Goal: Navigation & Orientation: Find specific page/section

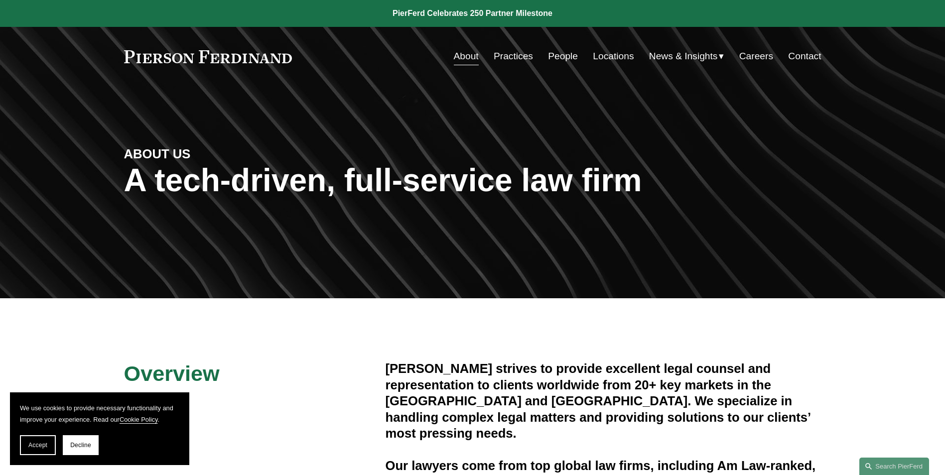
click at [564, 57] on link "People" at bounding box center [563, 56] width 30 height 19
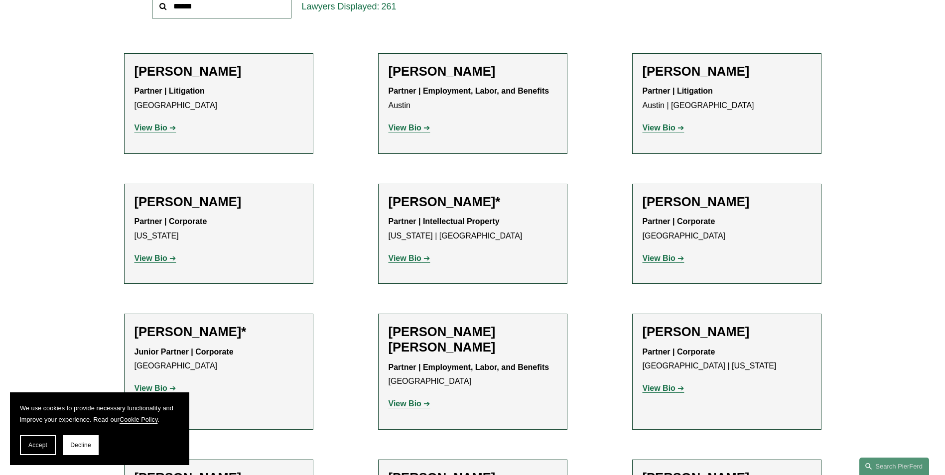
scroll to position [498, 0]
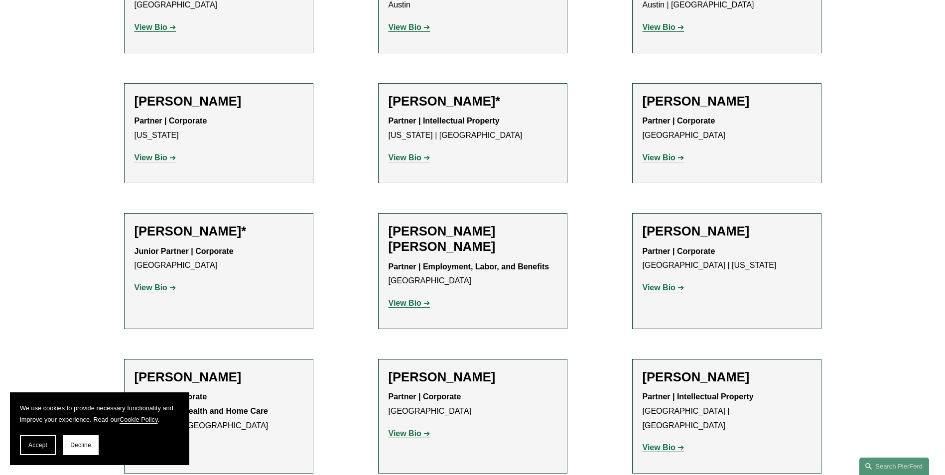
click at [89, 449] on button "Decline" at bounding box center [81, 446] width 36 height 20
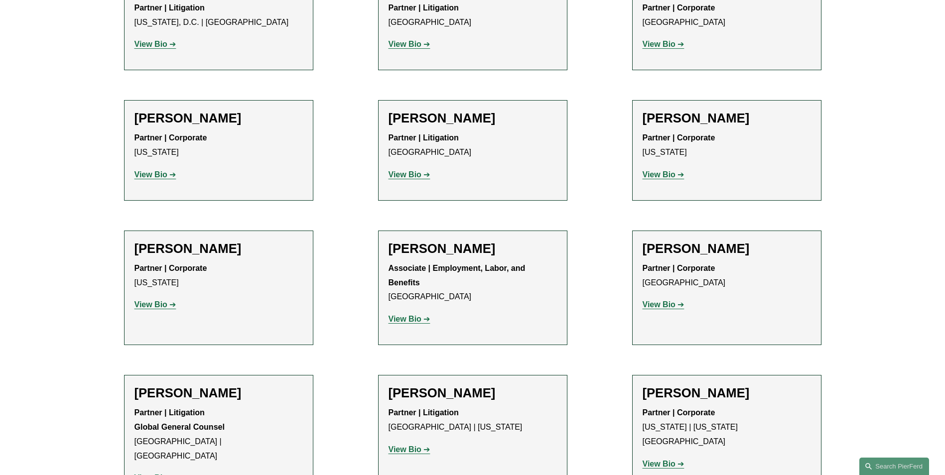
scroll to position [4984, 0]
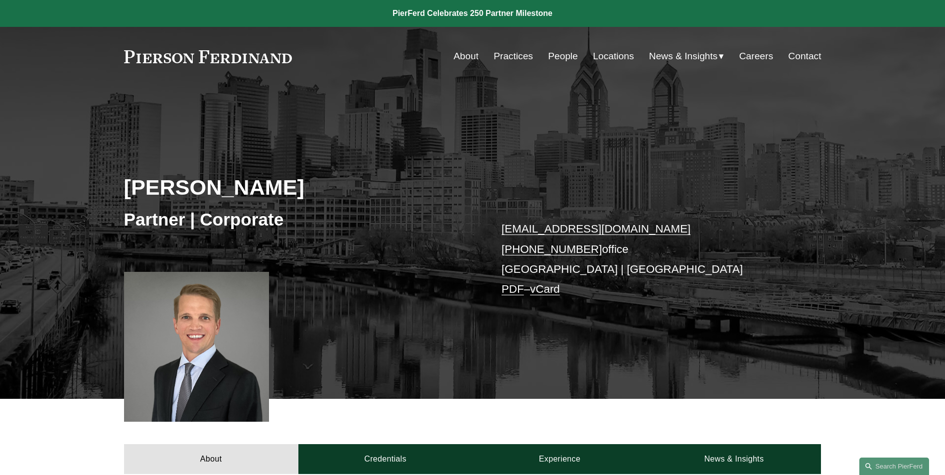
click at [505, 62] on link "Practices" at bounding box center [513, 56] width 39 height 19
